Goal: Task Accomplishment & Management: Use online tool/utility

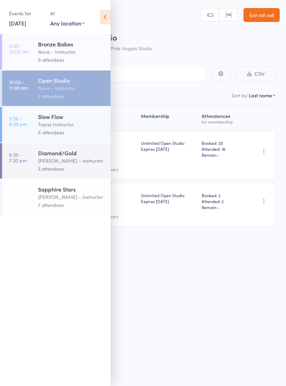
click at [69, 131] on div "5 attendees" at bounding box center [71, 133] width 67 height 8
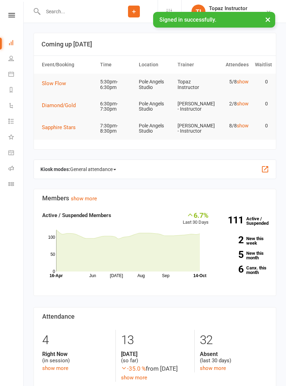
click at [12, 166] on icon at bounding box center [11, 169] width 6 height 6
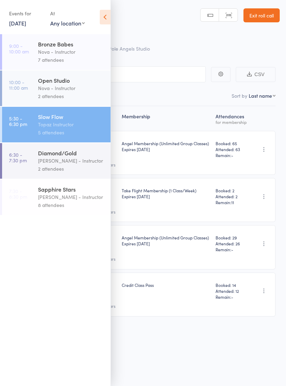
click at [103, 18] on icon at bounding box center [105, 17] width 11 height 15
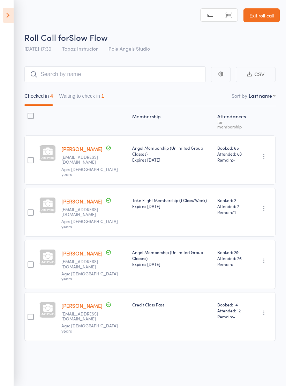
click at [95, 95] on button "Waiting to check in 1" at bounding box center [81, 98] width 45 height 16
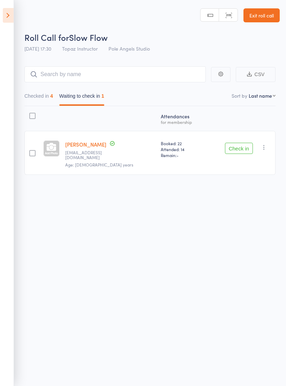
click at [42, 95] on button "Checked in 4" at bounding box center [38, 98] width 29 height 16
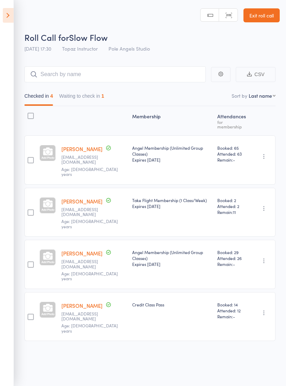
click at [5, 10] on icon at bounding box center [8, 15] width 11 height 15
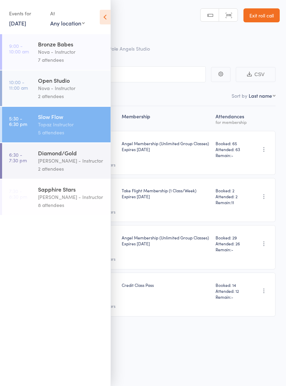
click at [78, 156] on div "Diamond/Gold" at bounding box center [71, 153] width 67 height 8
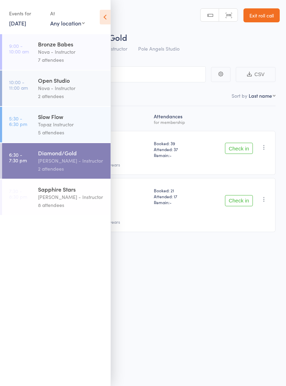
click at [104, 16] on icon at bounding box center [105, 17] width 11 height 15
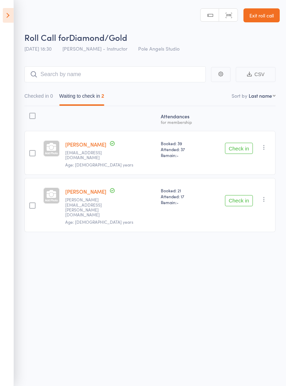
click at [12, 15] on icon at bounding box center [8, 15] width 11 height 15
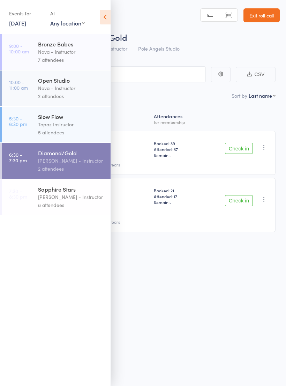
click at [49, 126] on div "Topaz Instructor" at bounding box center [71, 125] width 67 height 8
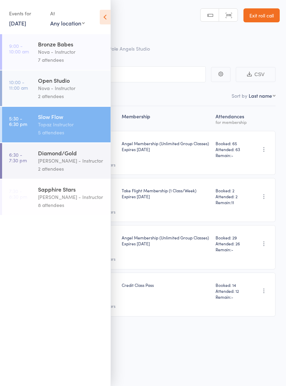
click at [108, 16] on icon at bounding box center [105, 17] width 11 height 15
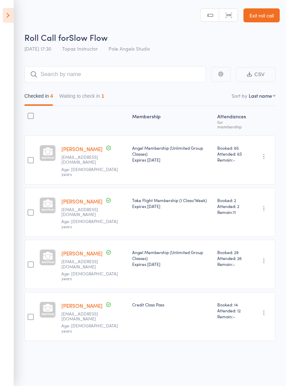
click at [87, 97] on button "Waiting to check in 1" at bounding box center [81, 98] width 45 height 16
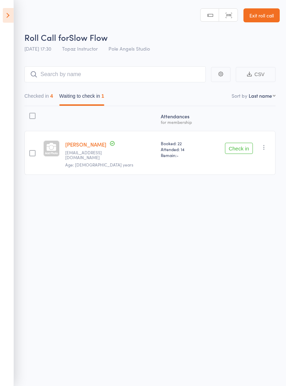
click at [38, 97] on button "Checked in 4" at bounding box center [38, 98] width 29 height 16
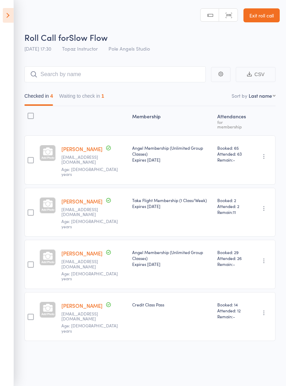
click at [10, 12] on icon at bounding box center [8, 15] width 11 height 15
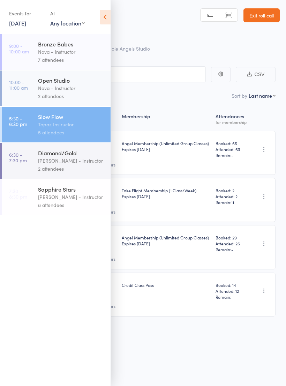
click at [52, 205] on div "8 attendees" at bounding box center [71, 205] width 67 height 8
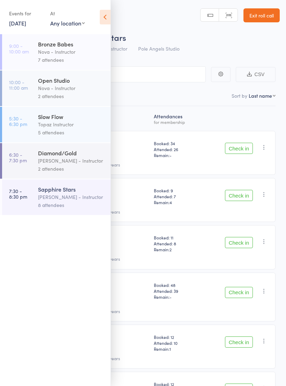
click at [107, 15] on icon at bounding box center [105, 17] width 11 height 15
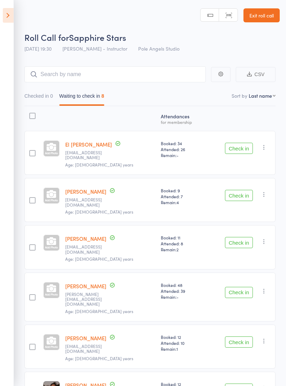
click at [7, 22] on icon at bounding box center [8, 15] width 11 height 15
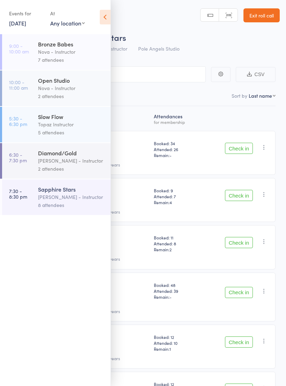
click at [53, 157] on div "Diamond/Gold" at bounding box center [71, 153] width 67 height 8
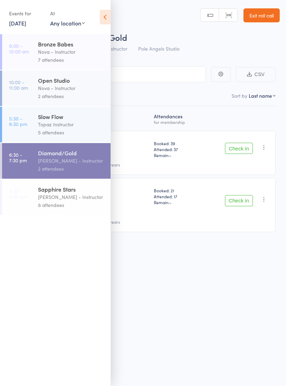
click at [62, 193] on div "Sapphire Stars" at bounding box center [71, 190] width 67 height 8
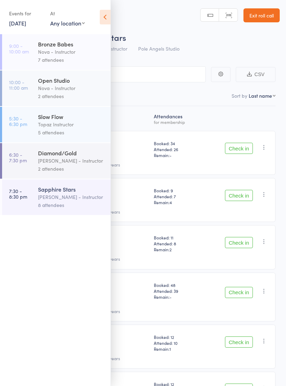
click at [67, 161] on div "[PERSON_NAME] - Instructor" at bounding box center [71, 161] width 67 height 8
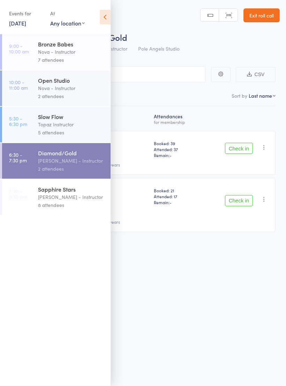
click at [101, 16] on icon at bounding box center [105, 17] width 11 height 15
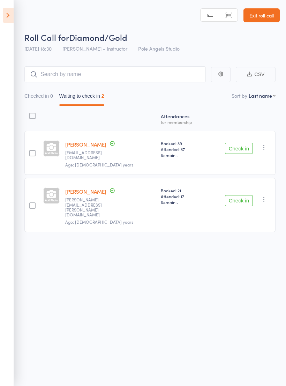
click at [9, 11] on icon at bounding box center [8, 15] width 11 height 15
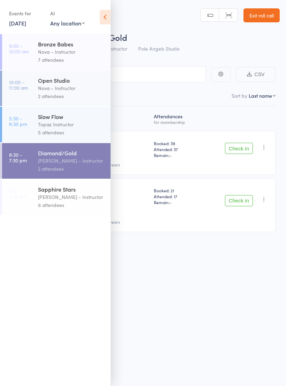
click at [23, 23] on link "[DATE]" at bounding box center [17, 23] width 17 height 8
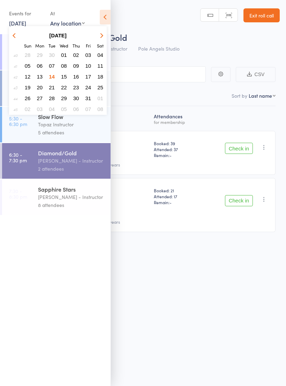
click at [61, 75] on button "15" at bounding box center [64, 76] width 11 height 9
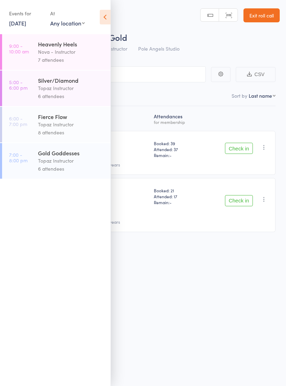
click at [23, 22] on link "15 Oct, 2025" at bounding box center [17, 23] width 17 height 8
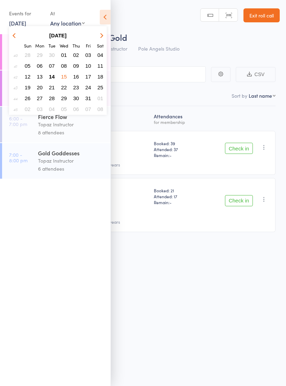
click at [53, 75] on span "14" at bounding box center [52, 77] width 6 height 6
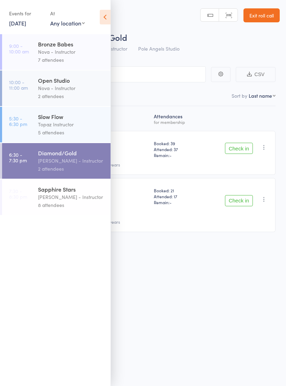
click at [107, 15] on icon at bounding box center [105, 17] width 11 height 15
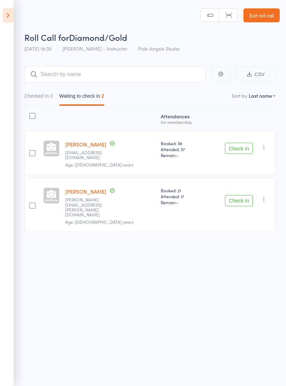
click at [242, 195] on button "Check in" at bounding box center [239, 200] width 28 height 11
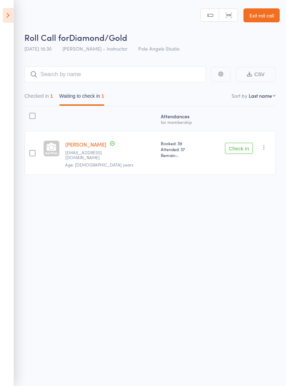
click at [240, 145] on button "Check in" at bounding box center [239, 148] width 28 height 11
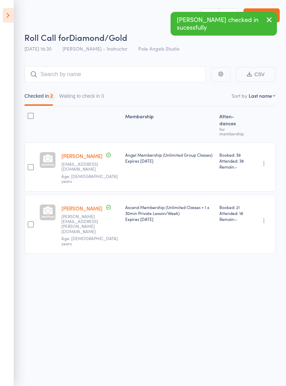
click at [241, 158] on span "Booked: 39" at bounding box center [234, 155] width 28 height 6
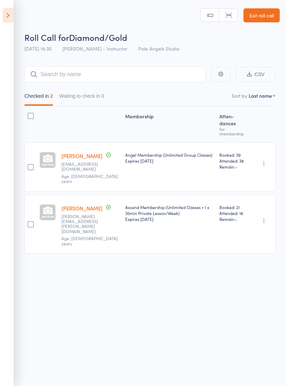
click at [9, 19] on icon at bounding box center [8, 15] width 11 height 15
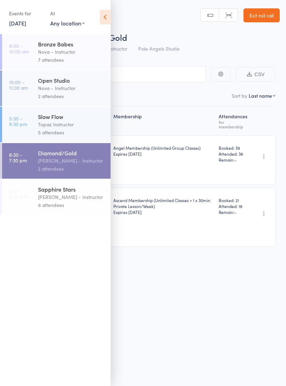
click at [53, 121] on div "Slow Flow" at bounding box center [71, 117] width 67 height 8
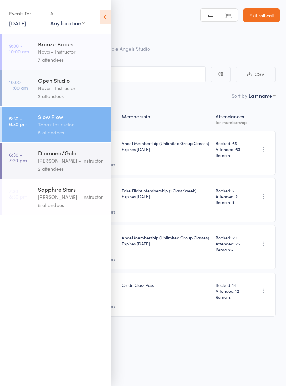
click at [101, 11] on icon at bounding box center [105, 17] width 11 height 15
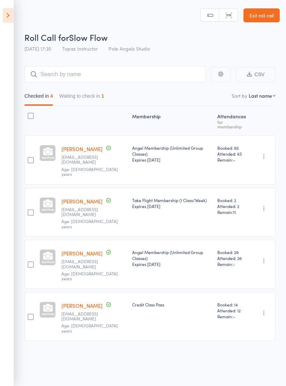
click at [11, 15] on icon at bounding box center [8, 15] width 11 height 15
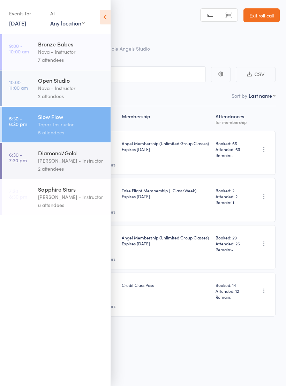
click at [49, 151] on div "Diamond/Gold" at bounding box center [71, 153] width 67 height 8
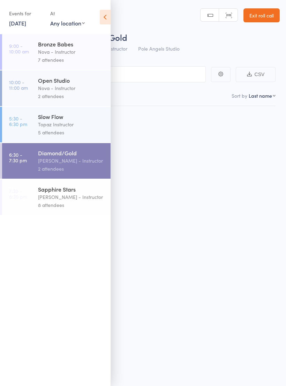
click at [101, 16] on icon at bounding box center [105, 17] width 11 height 15
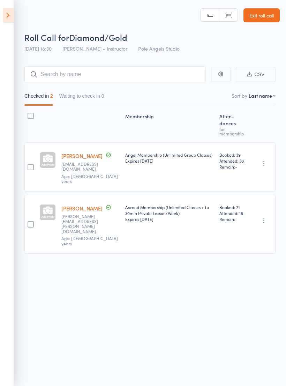
click at [8, 17] on icon at bounding box center [8, 15] width 11 height 15
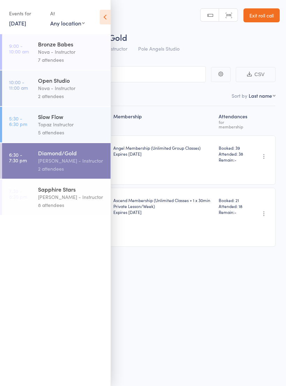
click at [60, 124] on div "Topaz Instructor" at bounding box center [71, 125] width 67 height 8
click at [67, 123] on div "Topaz Instructor" at bounding box center [71, 125] width 67 height 8
click at [82, 127] on div "Topaz Instructor" at bounding box center [71, 125] width 67 height 8
click at [17, 129] on link "5:30 - 6:30 pm Slow Flow Topaz Instructor 5 attendees" at bounding box center [56, 125] width 109 height 36
click at [108, 13] on icon at bounding box center [105, 17] width 11 height 15
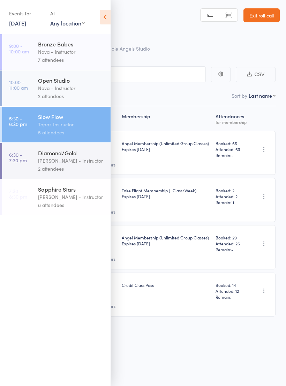
click at [202, 48] on div "Roll Call for Slow Flow 14 Oct 17:30 Topaz Instructor Pole Angels Studio" at bounding box center [152, 43] width 256 height 24
click at [170, 40] on div "Roll Call for Slow Flow" at bounding box center [152, 37] width 256 height 12
click at [108, 10] on icon at bounding box center [105, 17] width 11 height 15
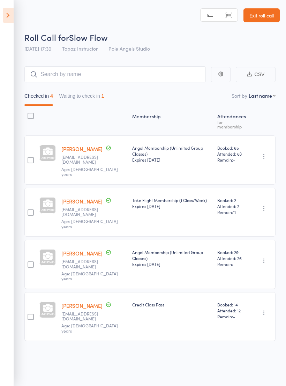
click at [96, 93] on button "Waiting to check in 1" at bounding box center [81, 98] width 45 height 16
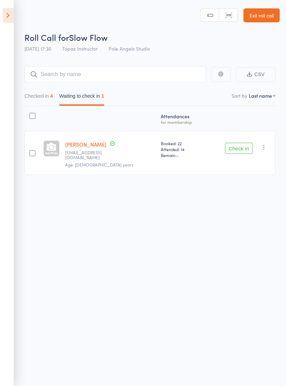
click at [239, 146] on button "Check in" at bounding box center [239, 148] width 28 height 11
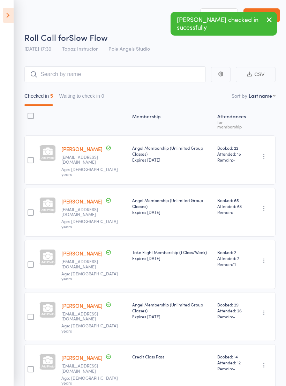
click at [7, 22] on icon at bounding box center [8, 15] width 11 height 15
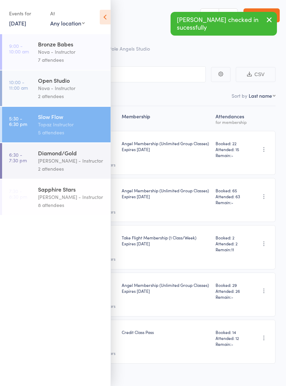
click at [67, 157] on div "Diamond/Gold" at bounding box center [71, 153] width 67 height 8
